Goal: Check status: Check status

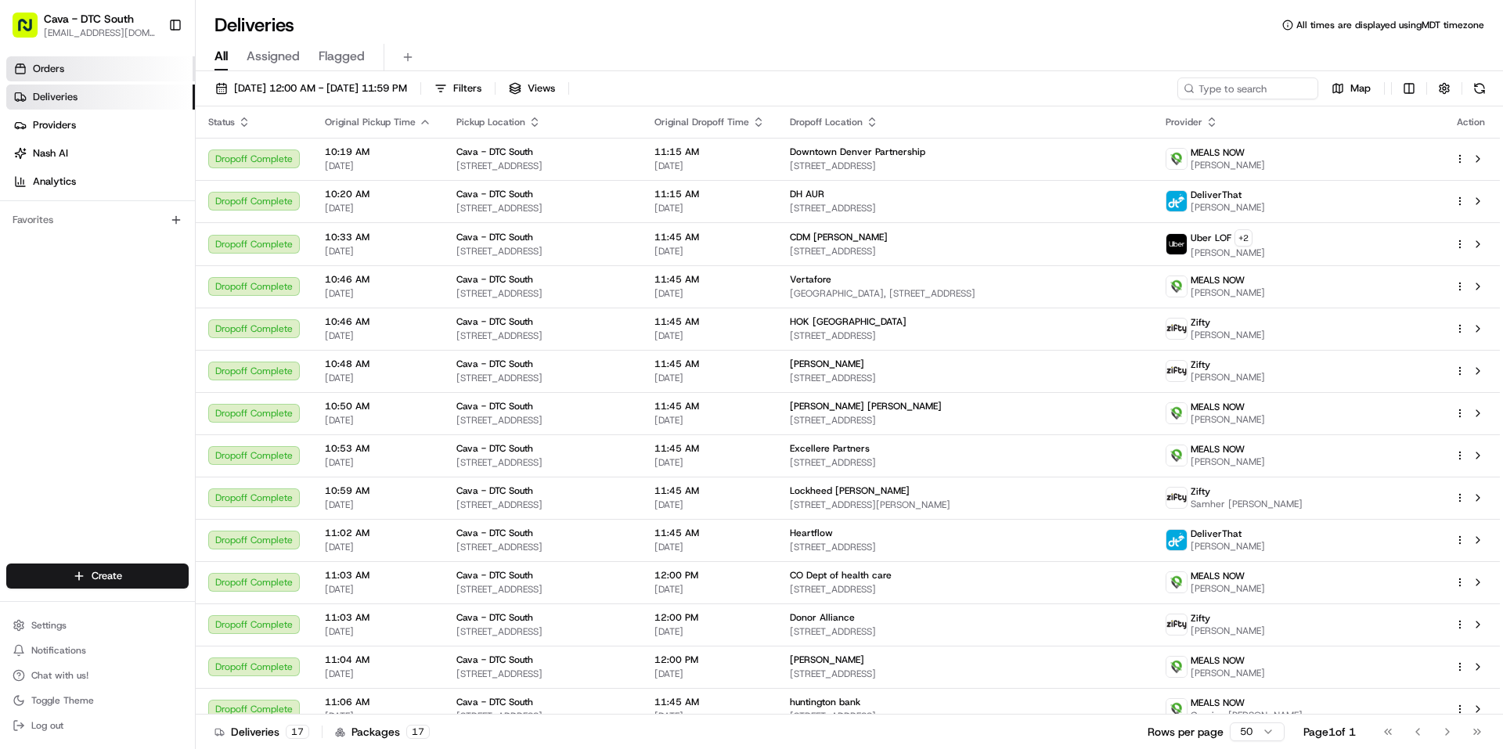
click at [60, 69] on span "Orders" at bounding box center [48, 69] width 31 height 14
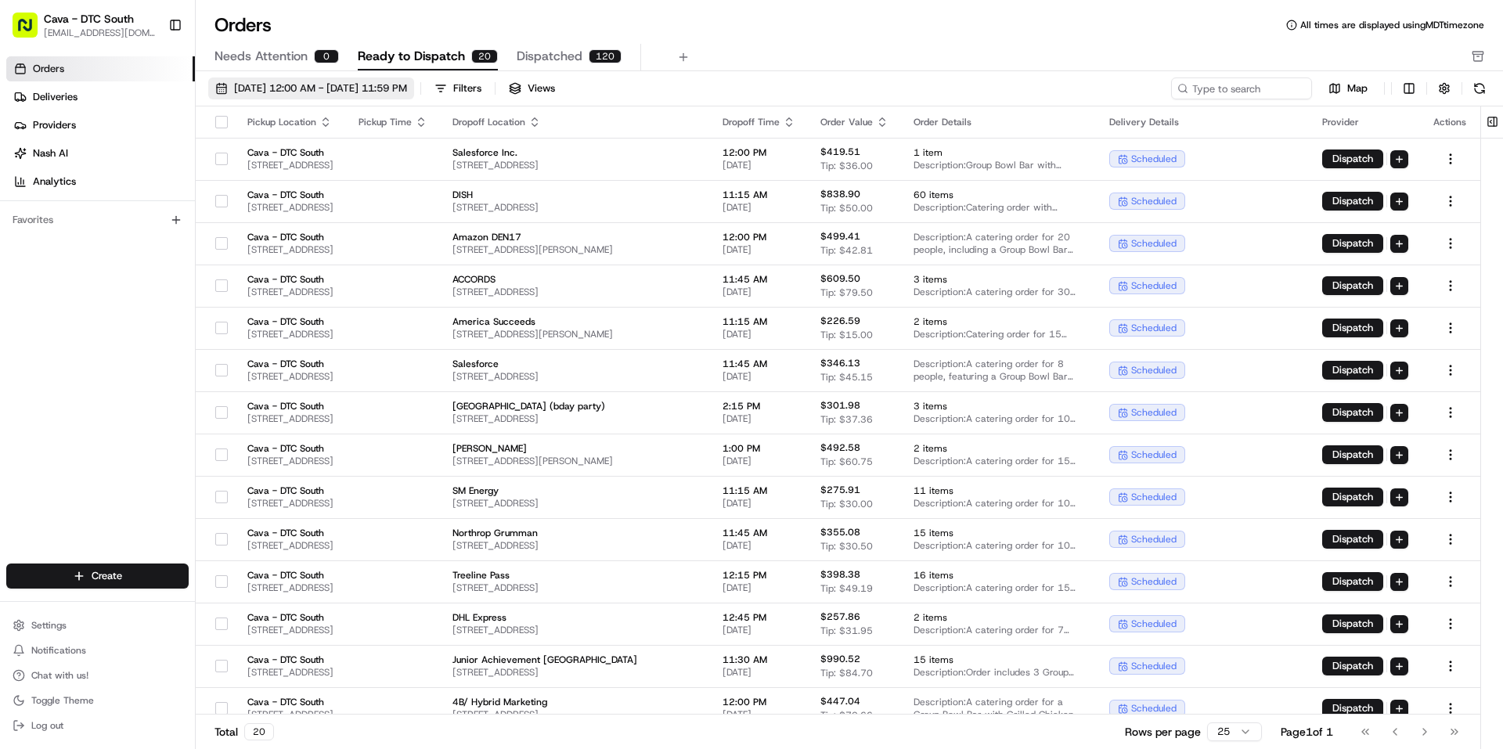
click at [326, 95] on span "[DATE] 12:00 AM - [DATE] 11:59 PM" at bounding box center [320, 88] width 173 height 14
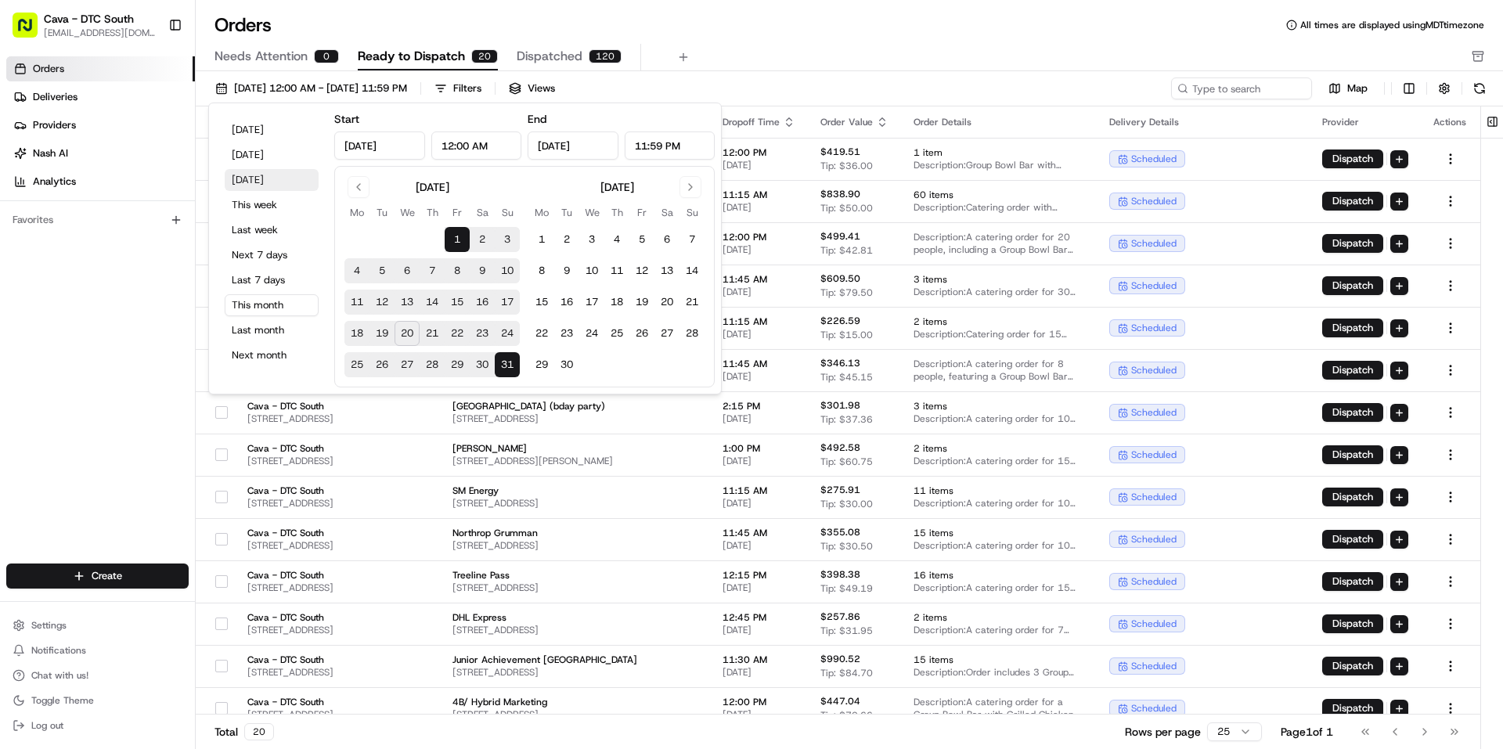
click at [268, 174] on button "[DATE]" at bounding box center [272, 180] width 94 height 22
type input "[DATE]"
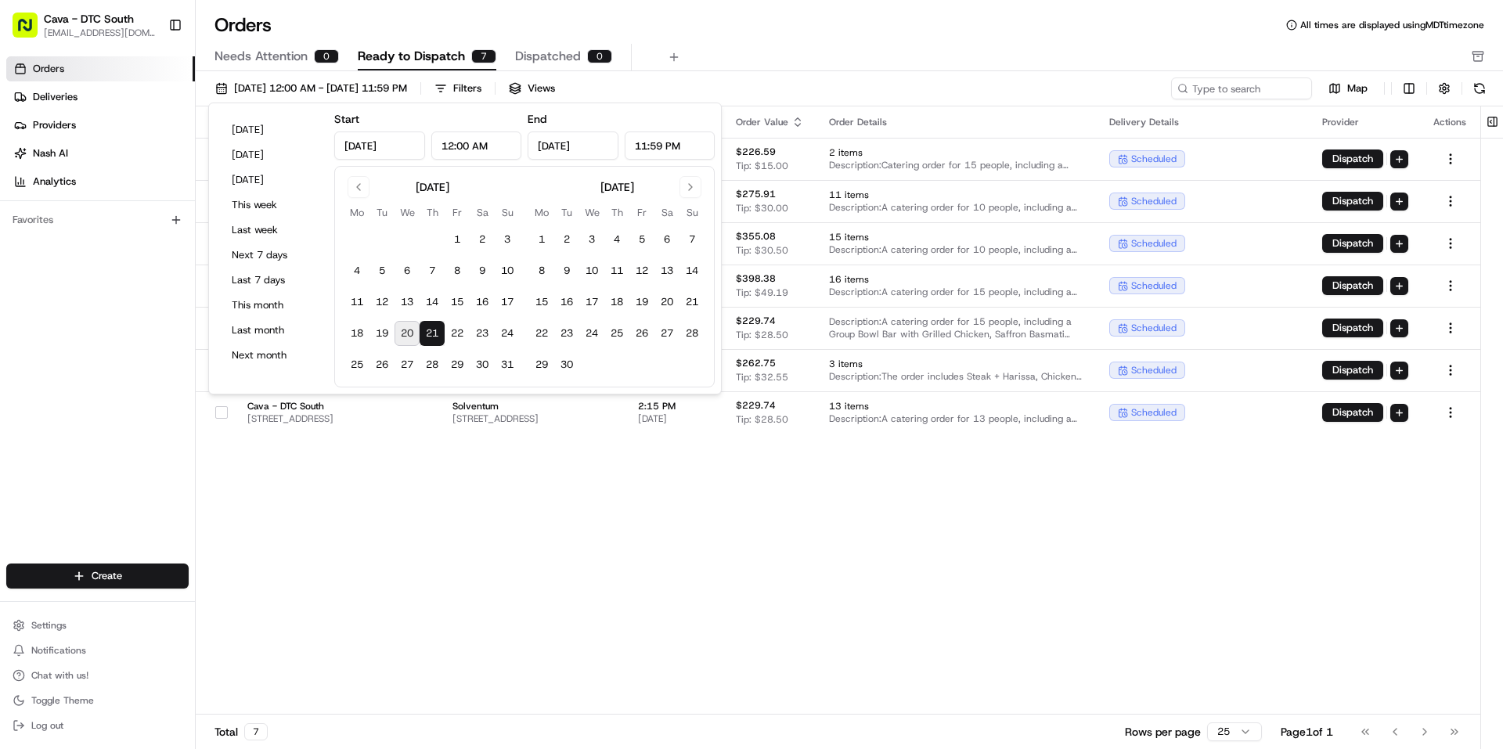
click at [773, 560] on div "Pickup Location Pickup Time Dropoff Location Dropoff Time Order Value Order Det…" at bounding box center [838, 410] width 1285 height 608
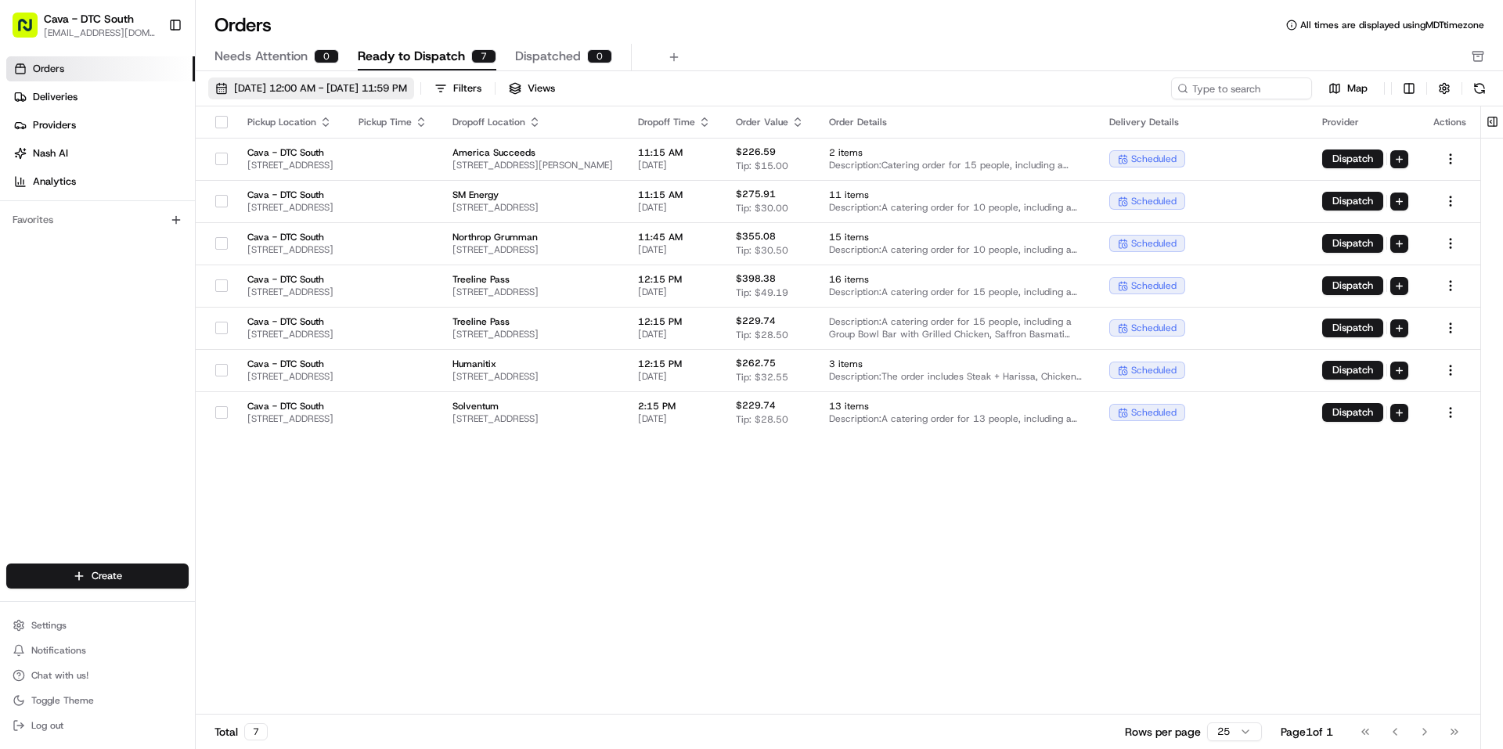
click at [271, 83] on span "[DATE] 12:00 AM - [DATE] 11:59 PM" at bounding box center [320, 88] width 173 height 14
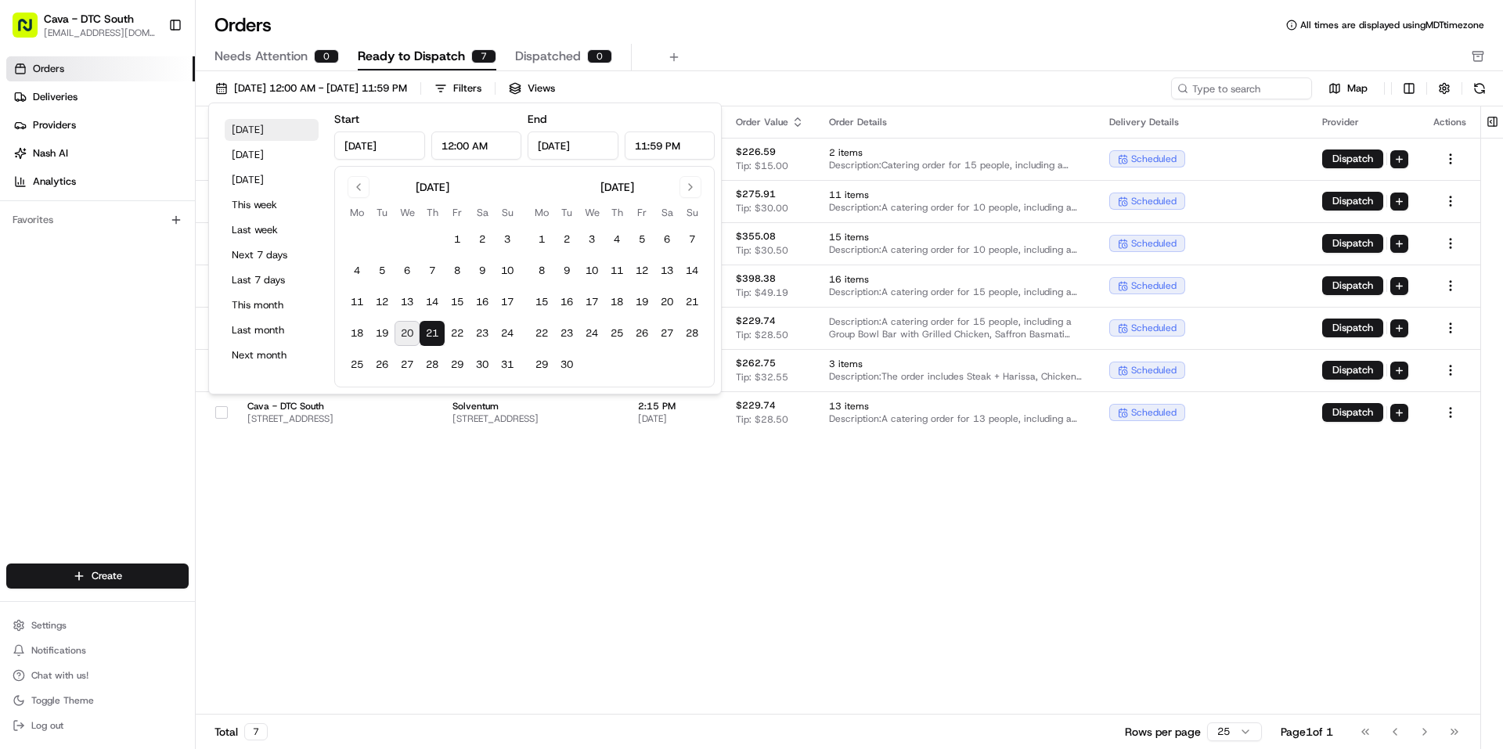
click at [264, 124] on button "[DATE]" at bounding box center [272, 130] width 94 height 22
type input "[DATE]"
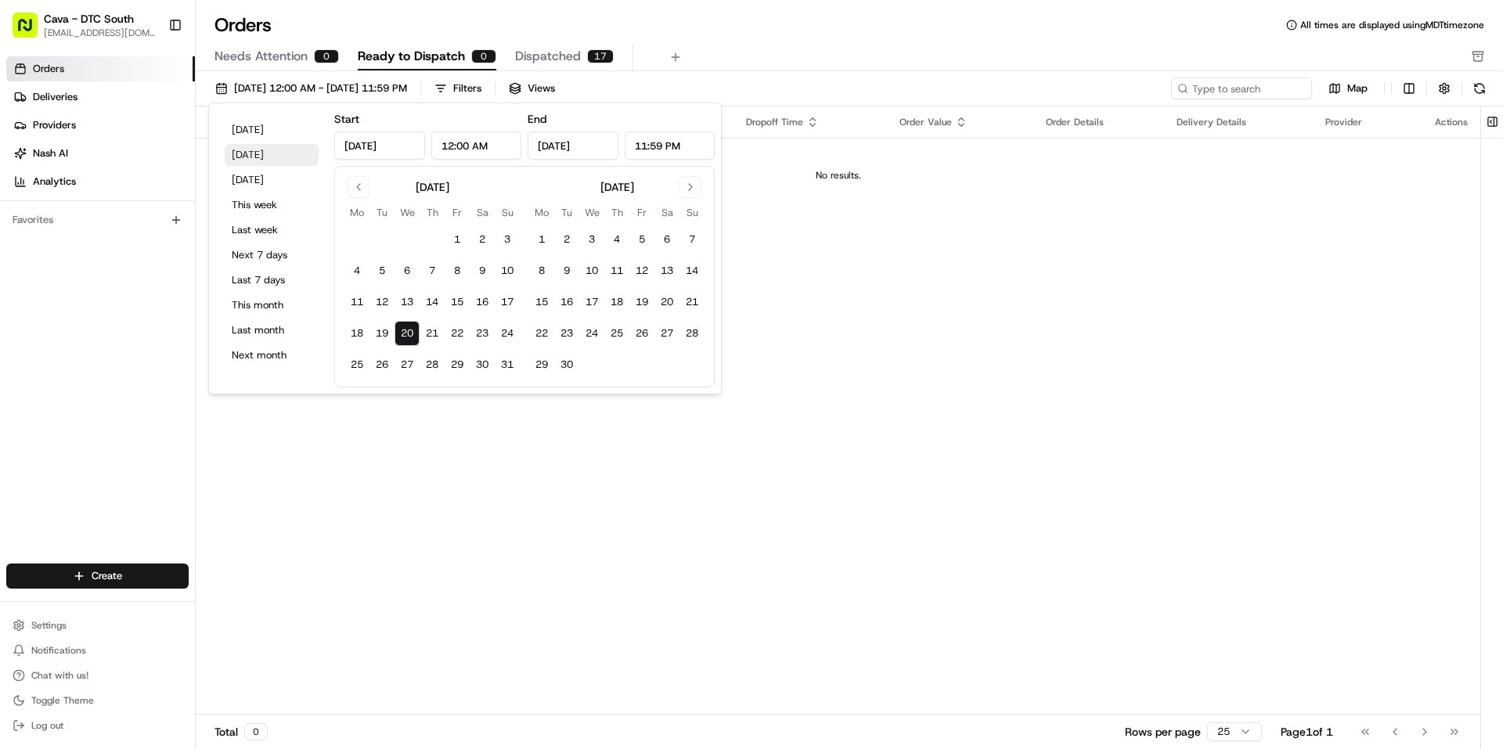
click at [261, 151] on button "[DATE]" at bounding box center [272, 155] width 94 height 22
type input "[DATE]"
click at [95, 98] on link "Deliveries" at bounding box center [100, 97] width 189 height 25
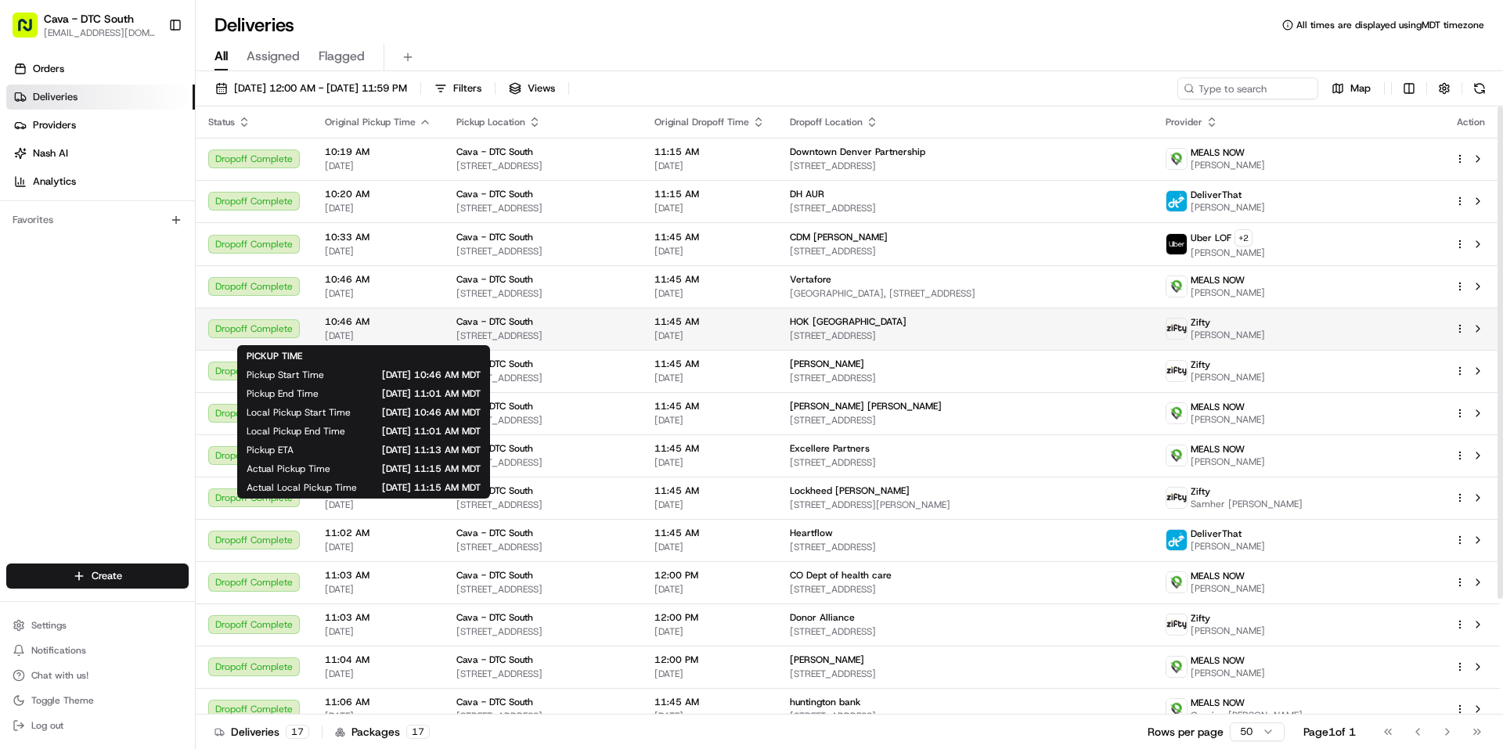
click at [334, 326] on span "10:46 AM" at bounding box center [378, 322] width 106 height 13
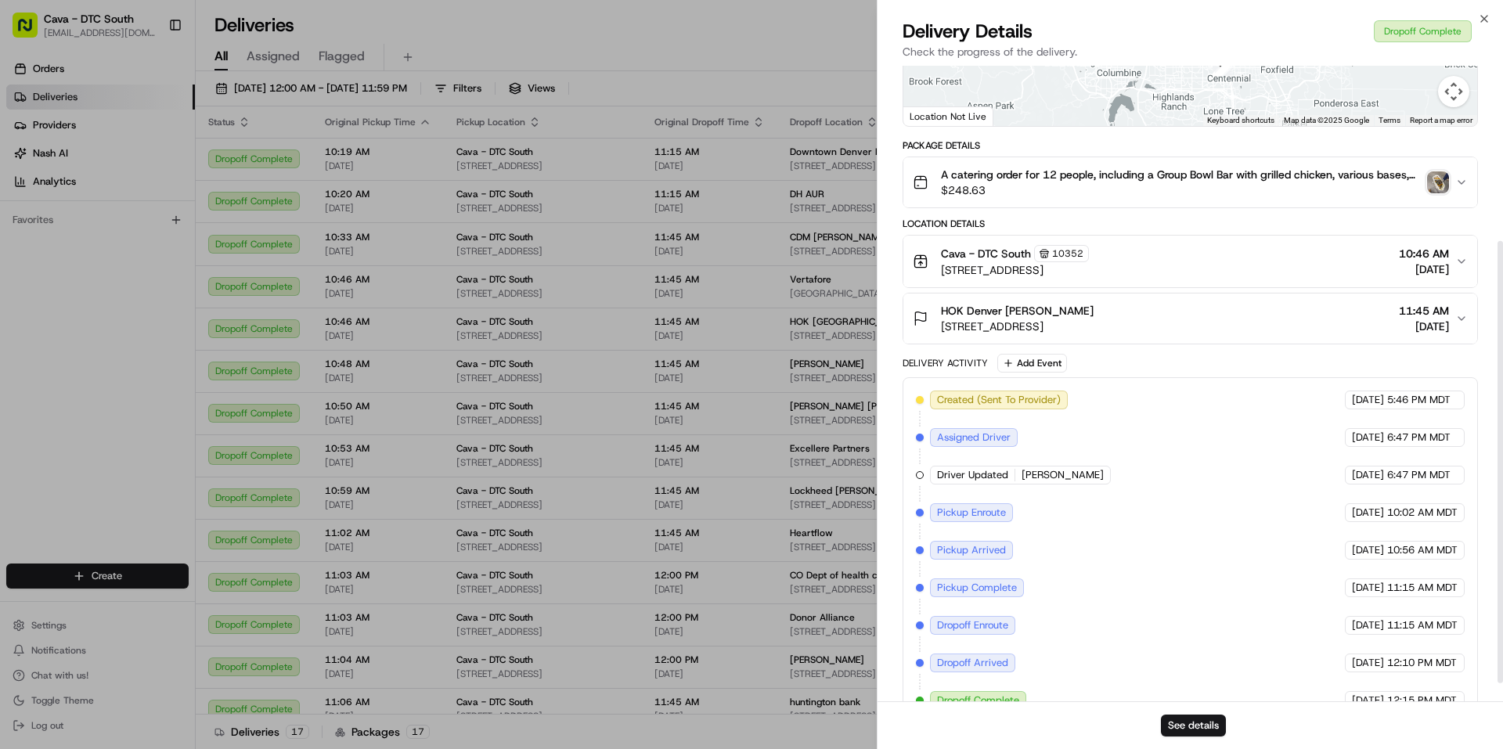
scroll to position [279, 0]
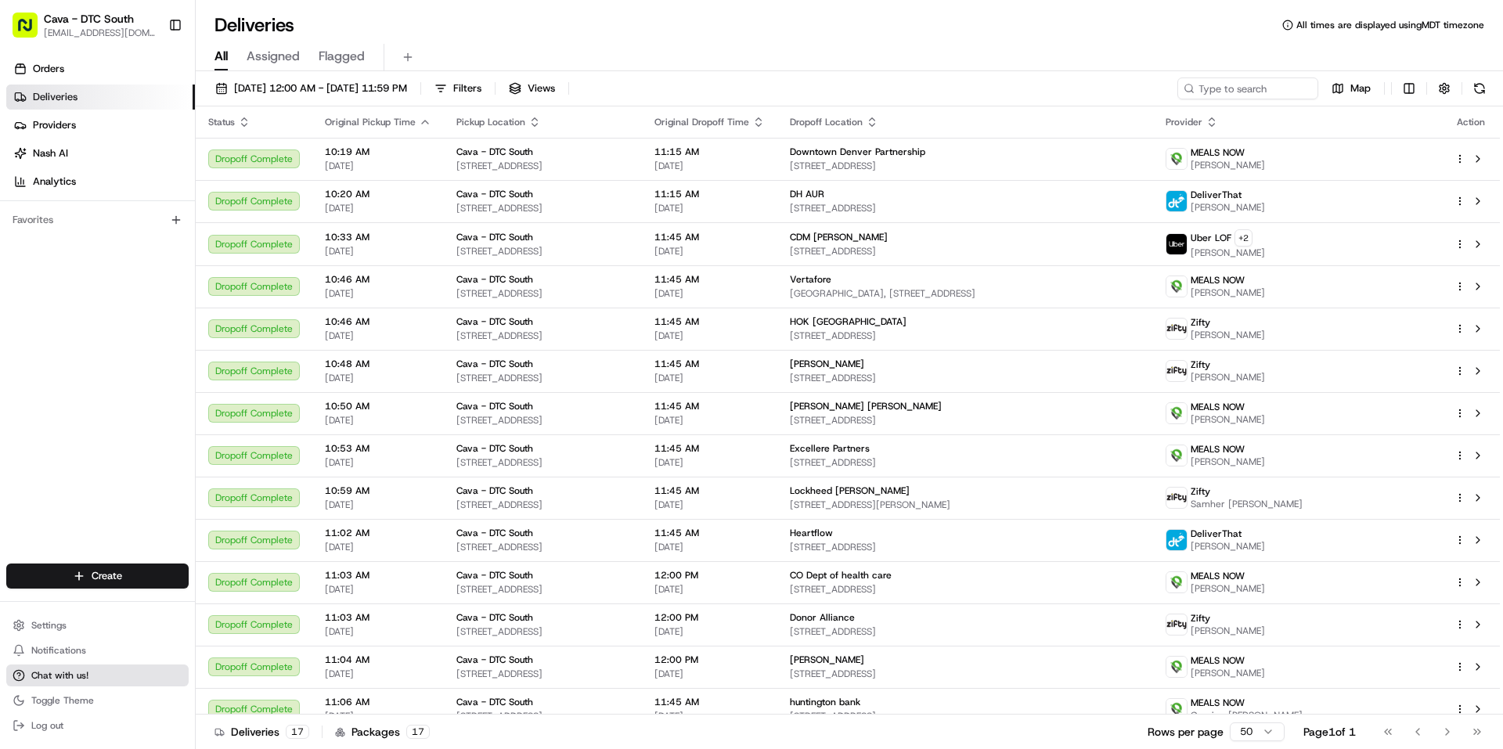
click at [88, 673] on button "Chat with us!" at bounding box center [97, 676] width 182 height 22
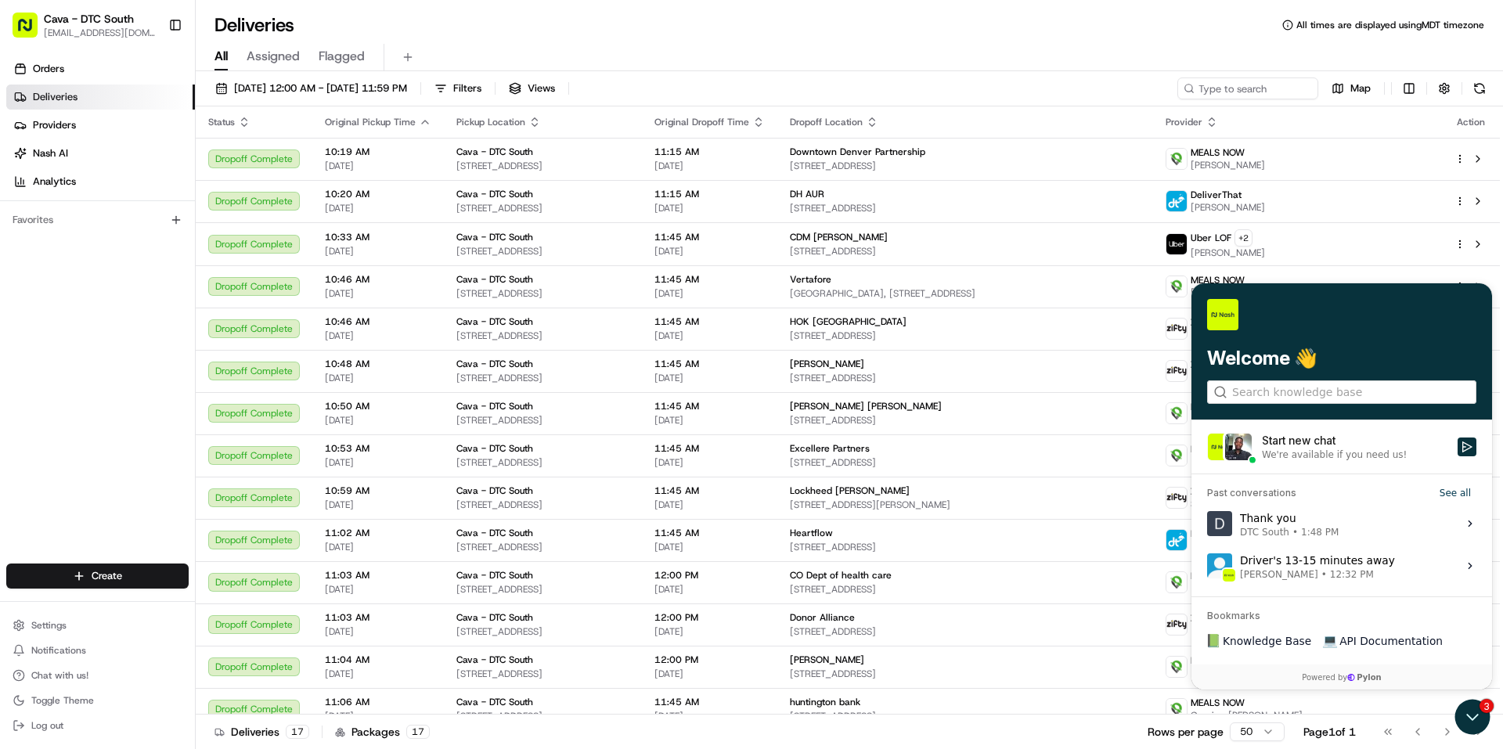
click at [1306, 524] on div "Thank you DTC South • 1:48 PM" at bounding box center [1289, 524] width 99 height 30
click at [1207, 524] on button "View issue" at bounding box center [1206, 524] width 1 height 1
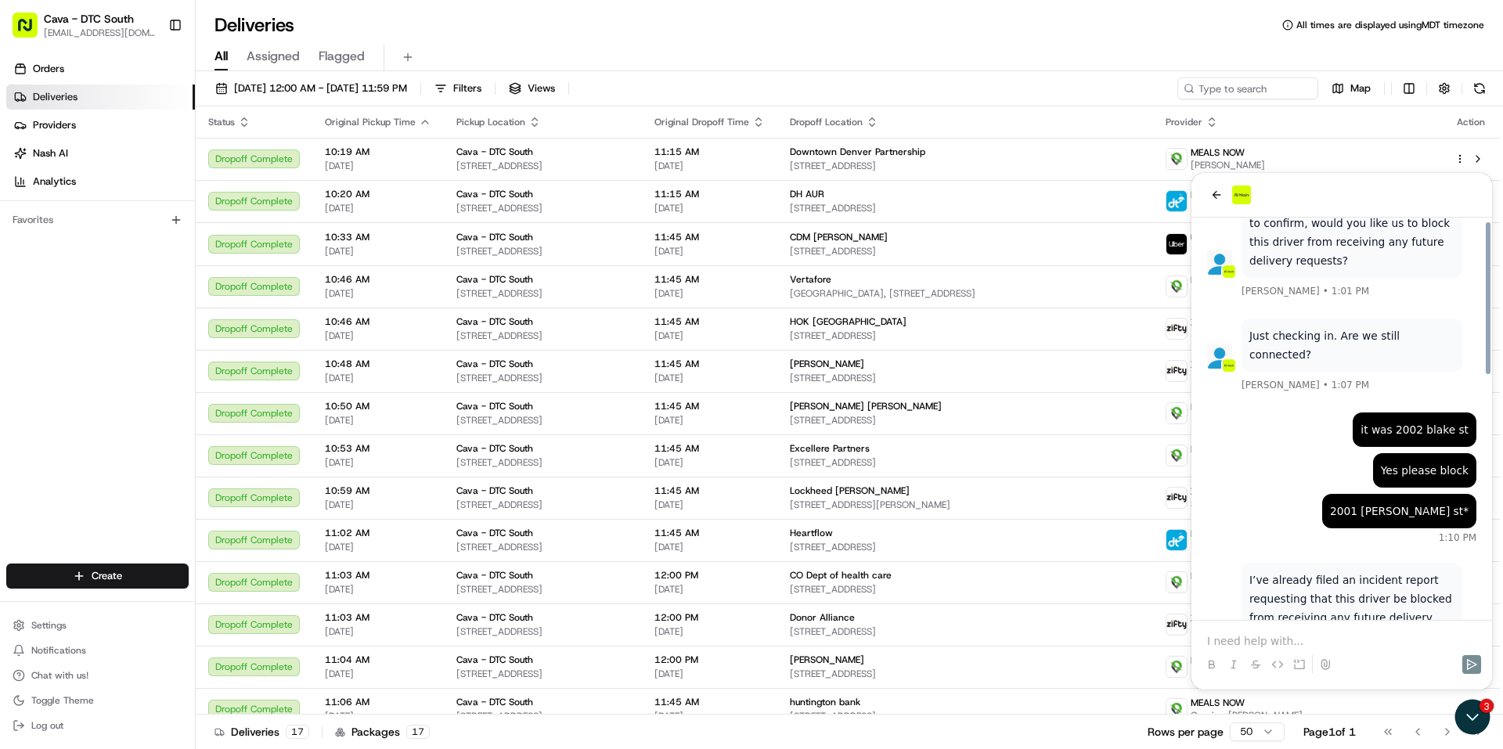
scroll to position [548, 0]
